Goal: Information Seeking & Learning: Check status

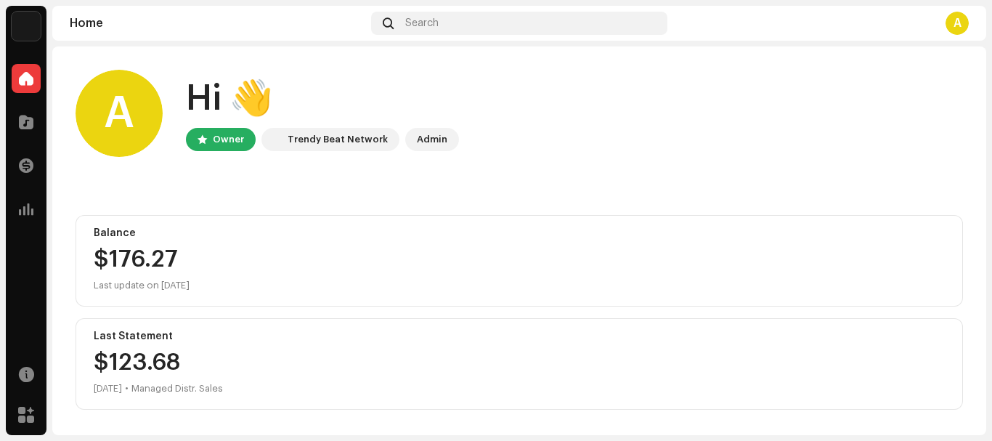
click at [961, 25] on div "A" at bounding box center [956, 23] width 23 height 23
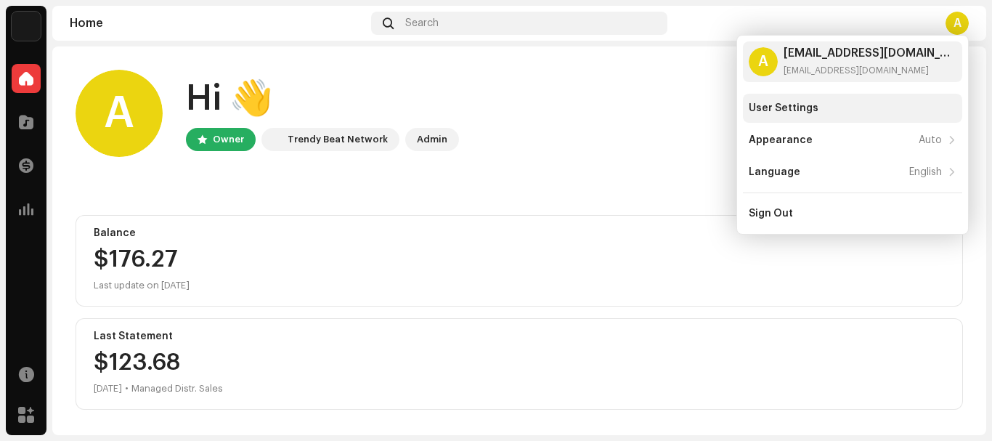
click at [790, 105] on div "User Settings" at bounding box center [784, 108] width 70 height 12
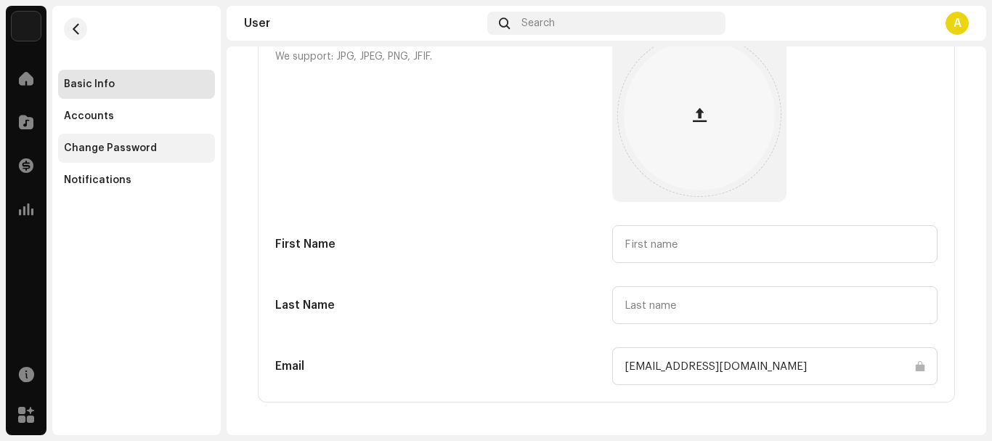
scroll to position [15, 0]
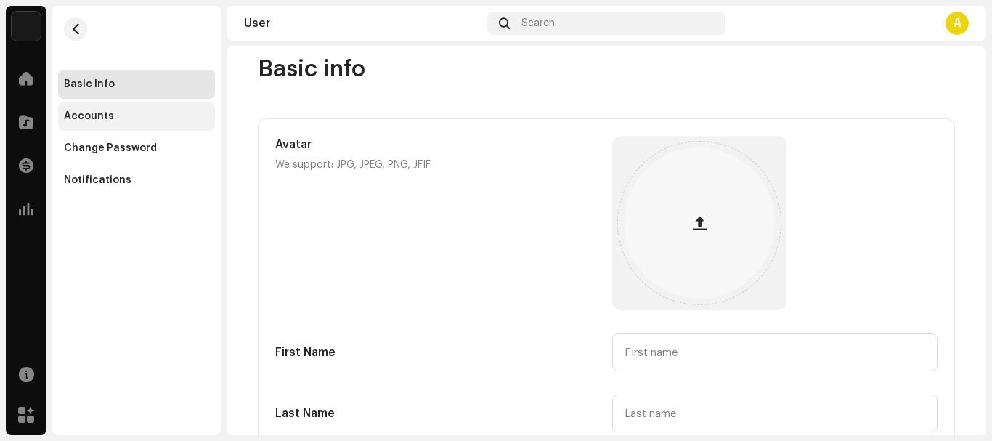
click at [81, 128] on div "Accounts" at bounding box center [136, 116] width 157 height 29
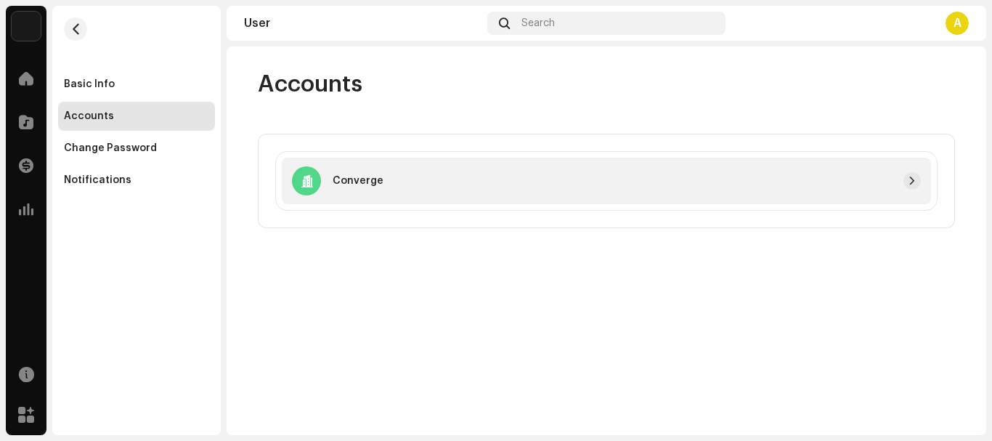
click at [878, 181] on div at bounding box center [651, 180] width 537 height 17
click at [915, 180] on span "button" at bounding box center [912, 181] width 9 height 12
click at [954, 25] on div "A" at bounding box center [956, 23] width 23 height 23
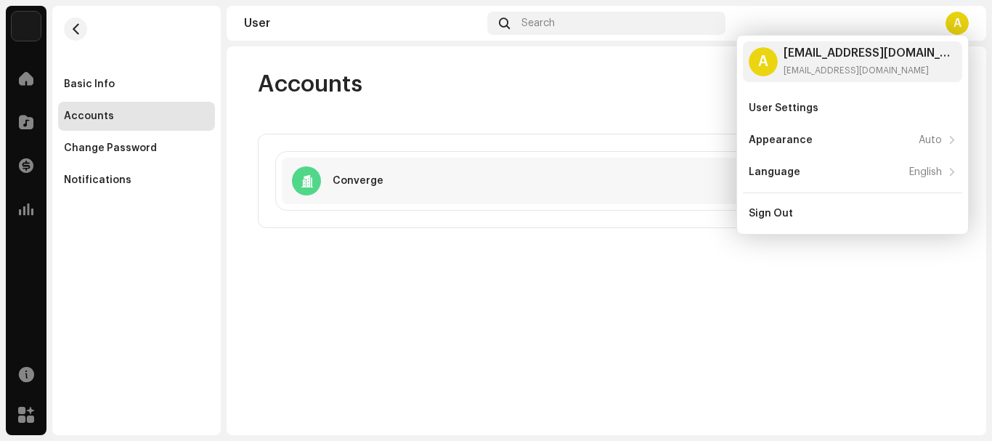
click at [563, 109] on div "Accounts Converge" at bounding box center [606, 149] width 743 height 158
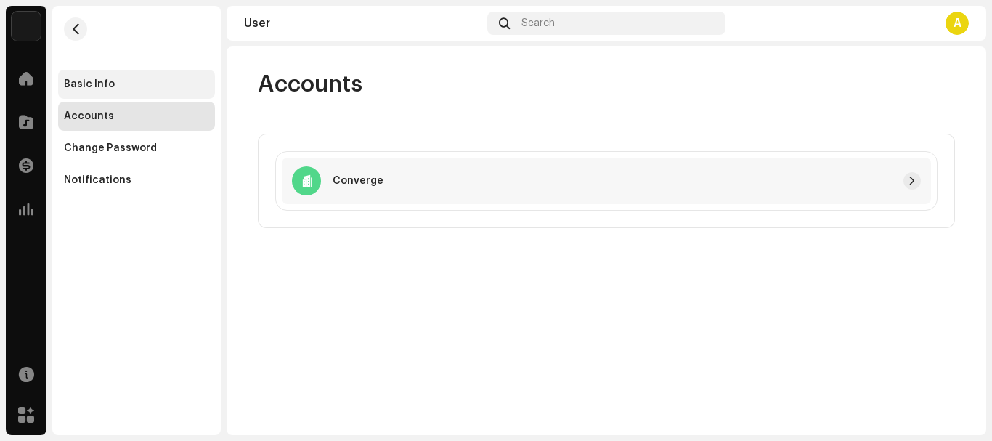
click at [97, 88] on div "Basic Info" at bounding box center [89, 84] width 51 height 12
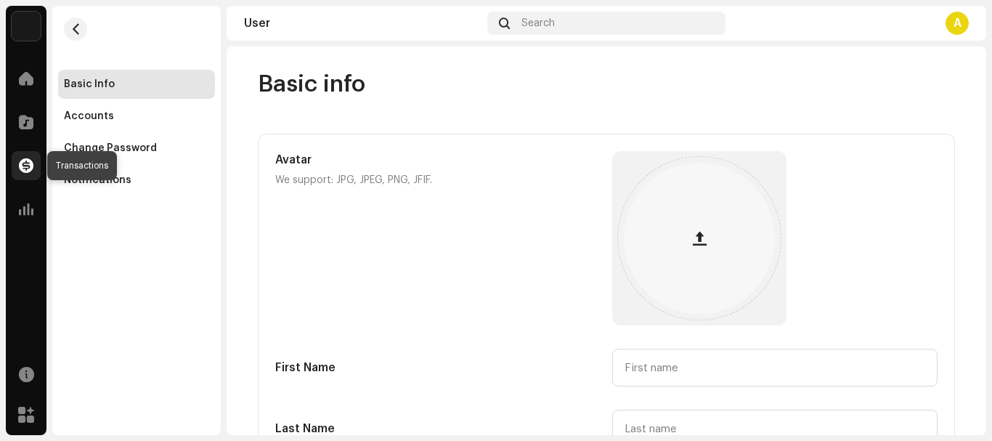
click at [30, 160] on span at bounding box center [26, 166] width 15 height 12
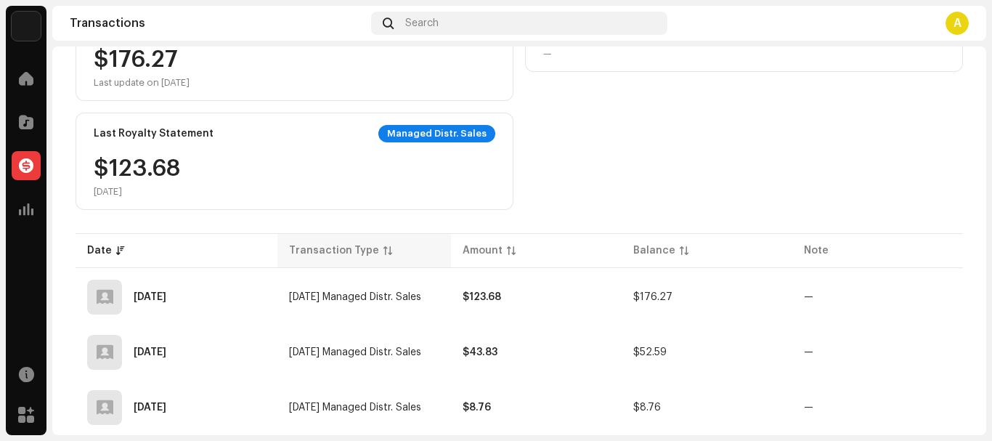
scroll to position [145, 0]
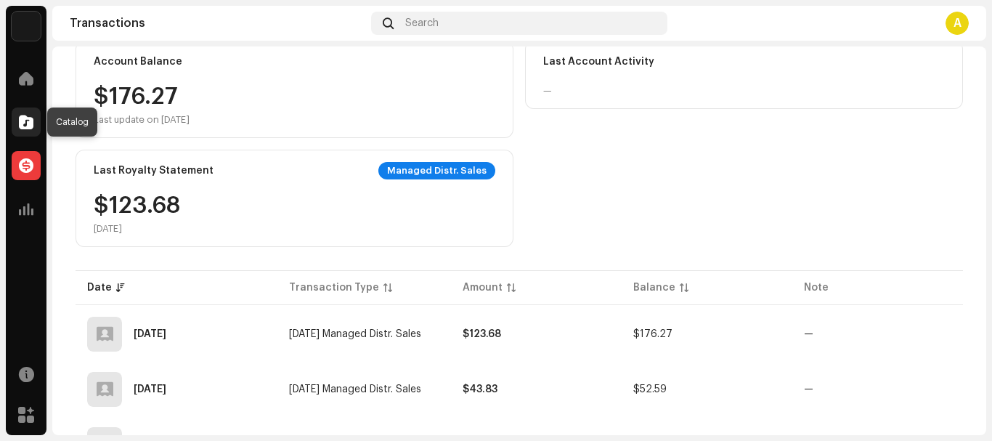
click at [35, 129] on div at bounding box center [26, 121] width 29 height 29
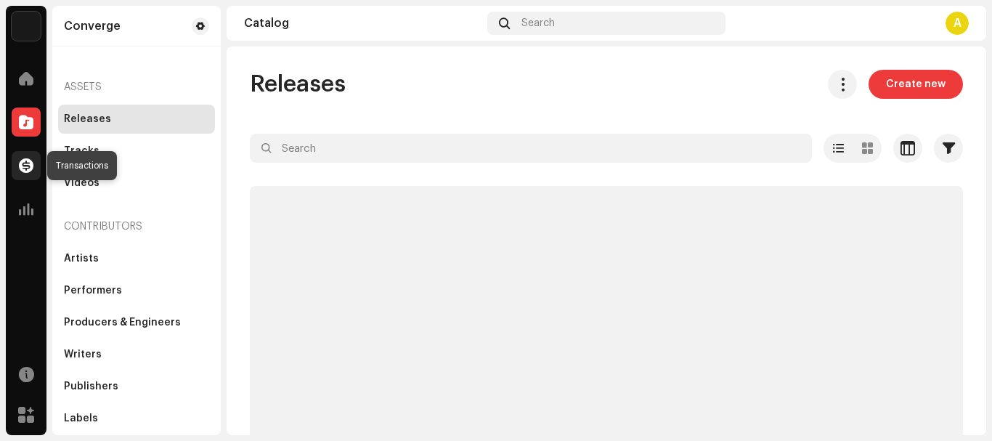
click at [32, 166] on span at bounding box center [26, 166] width 15 height 12
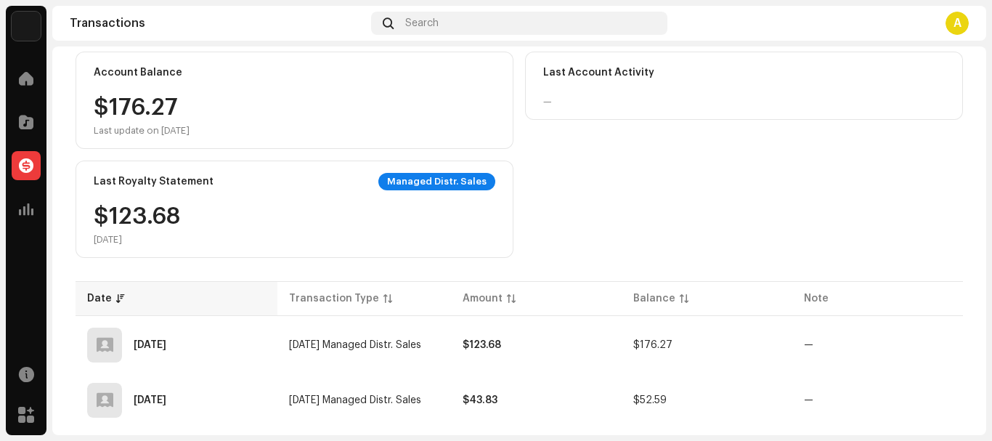
scroll to position [219, 0]
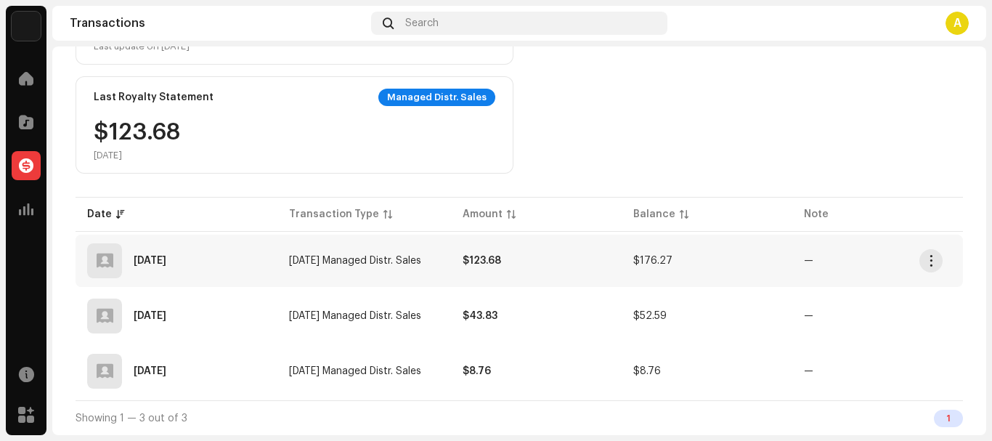
click at [277, 264] on td "[DATE] Managed Distr. Sales" at bounding box center [364, 261] width 174 height 52
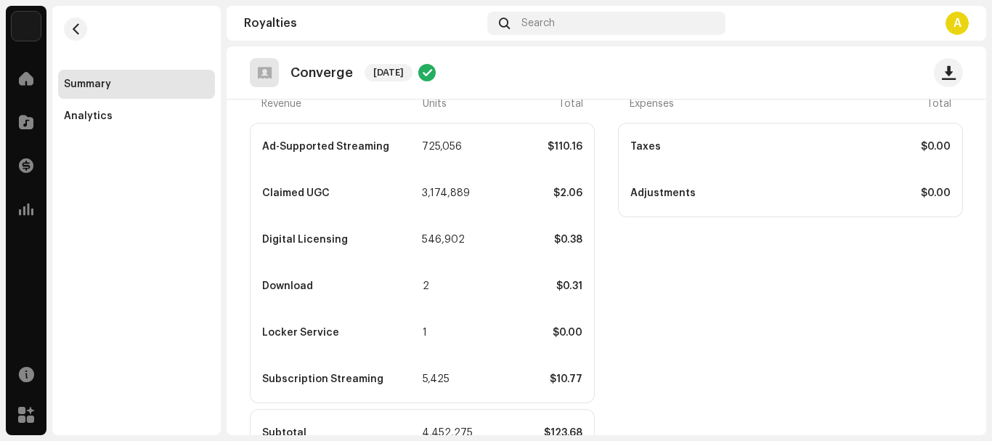
scroll to position [36, 0]
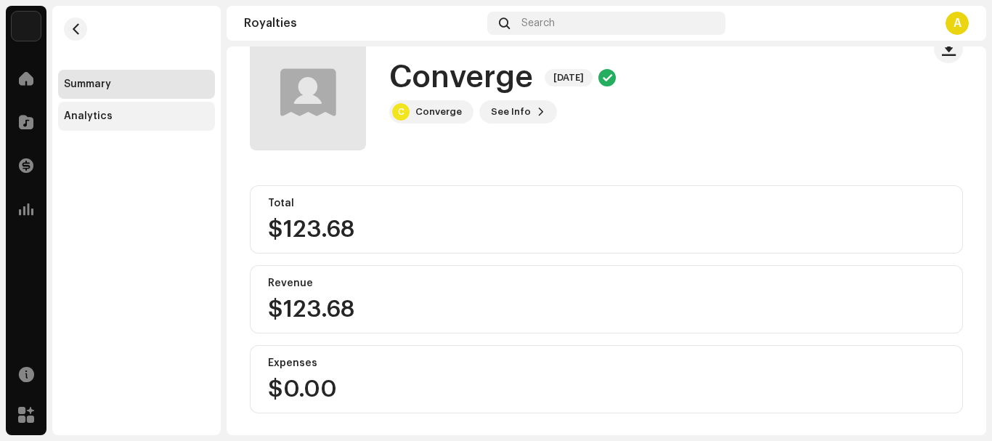
click at [168, 125] on div "Analytics" at bounding box center [136, 116] width 157 height 29
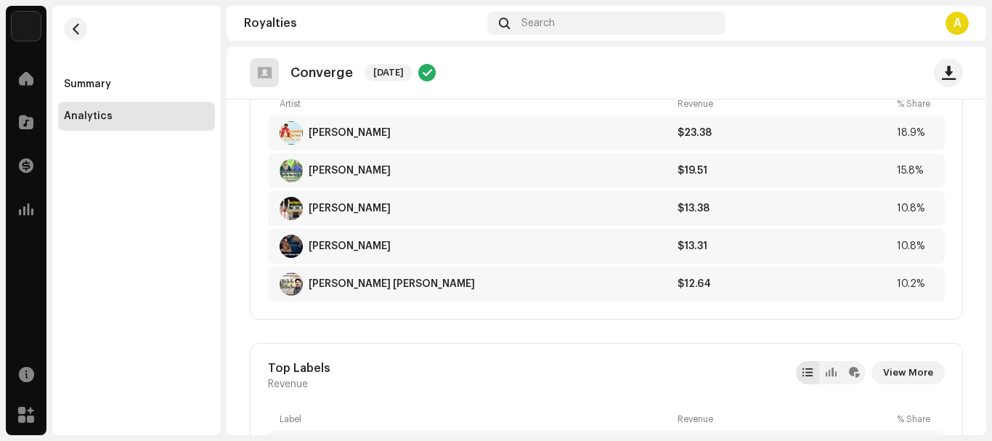
scroll to position [799, 0]
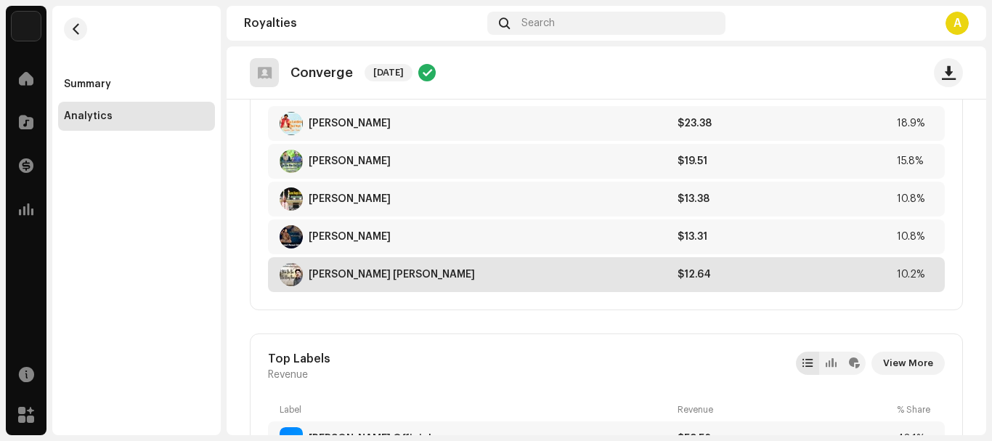
click at [439, 281] on div "[PERSON_NAME] [PERSON_NAME]" at bounding box center [476, 274] width 392 height 23
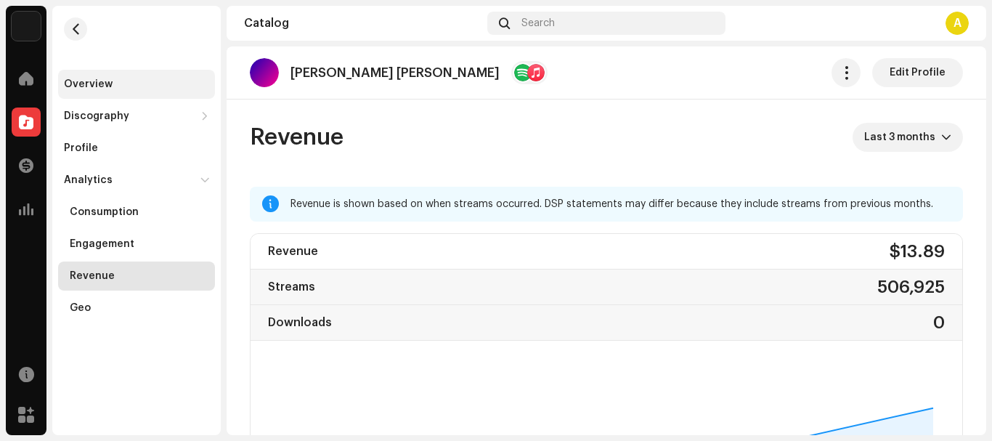
click at [96, 88] on div "Overview" at bounding box center [88, 84] width 49 height 12
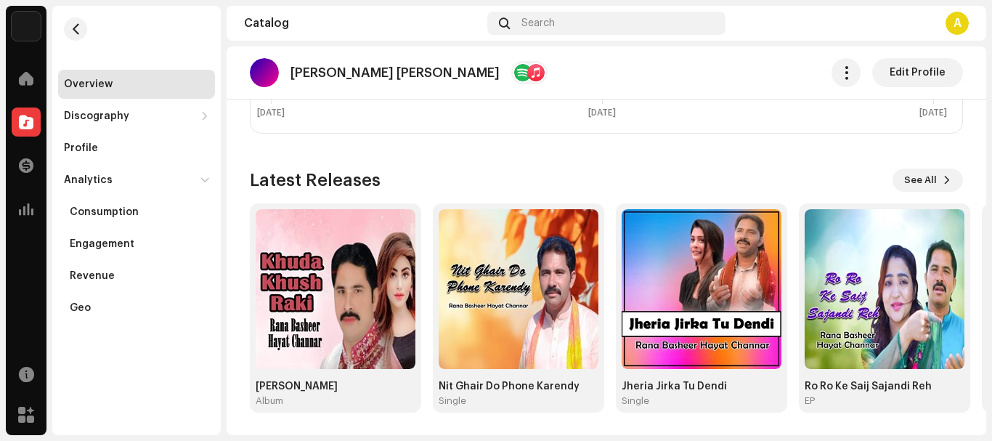
scroll to position [1136, 0]
